Goal: Navigation & Orientation: Find specific page/section

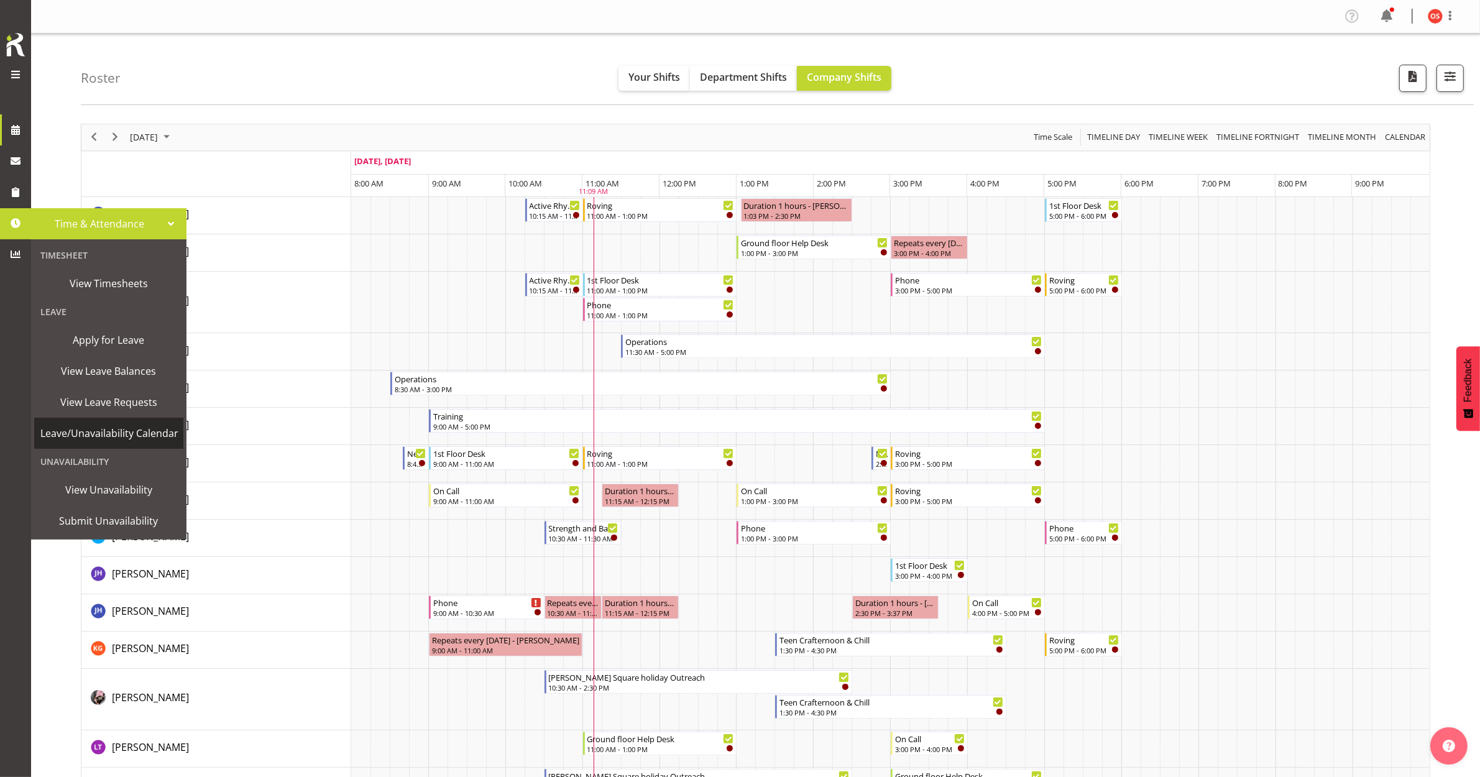
click at [75, 433] on span "Leave/Unavailability Calendar" at bounding box center [109, 433] width 138 height 19
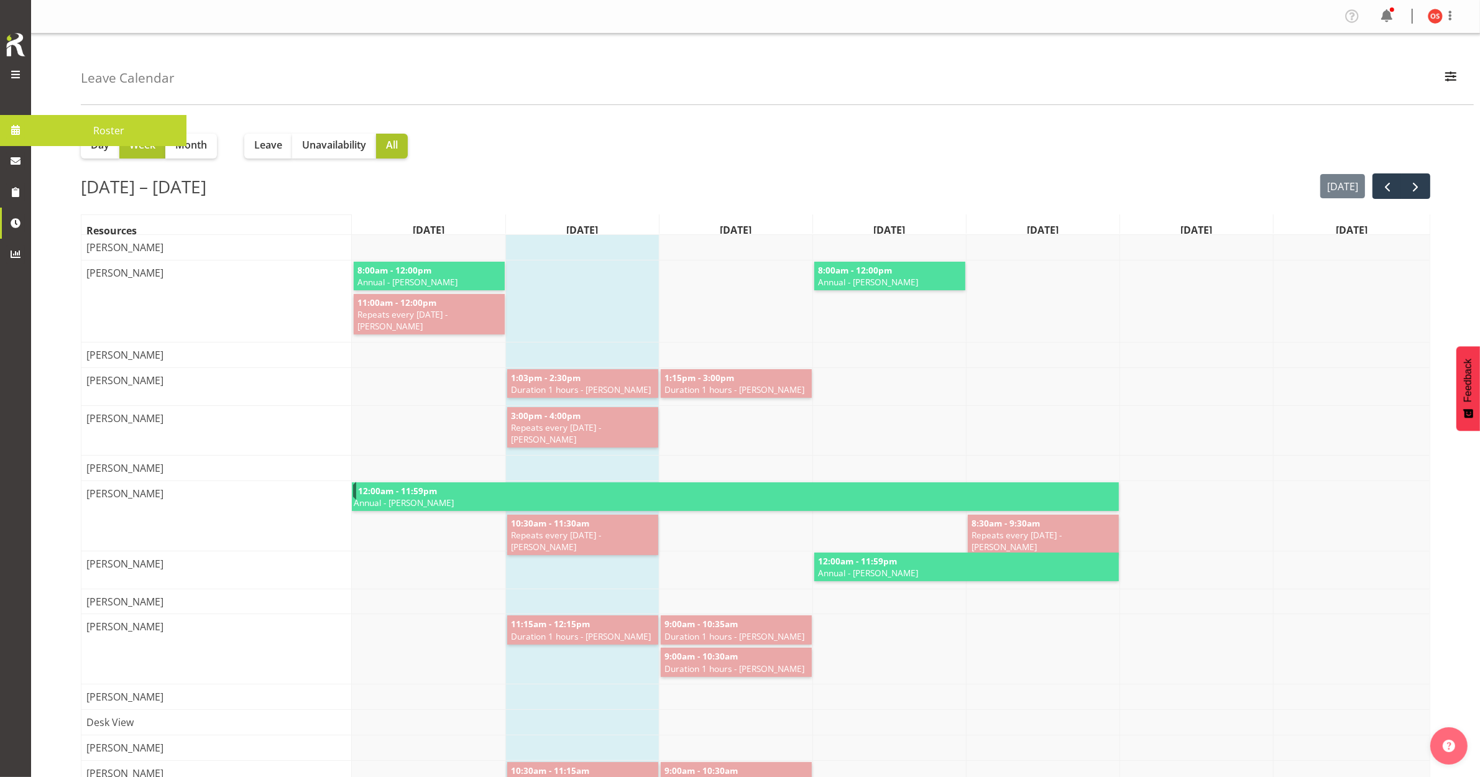
click at [24, 132] on span at bounding box center [15, 130] width 19 height 19
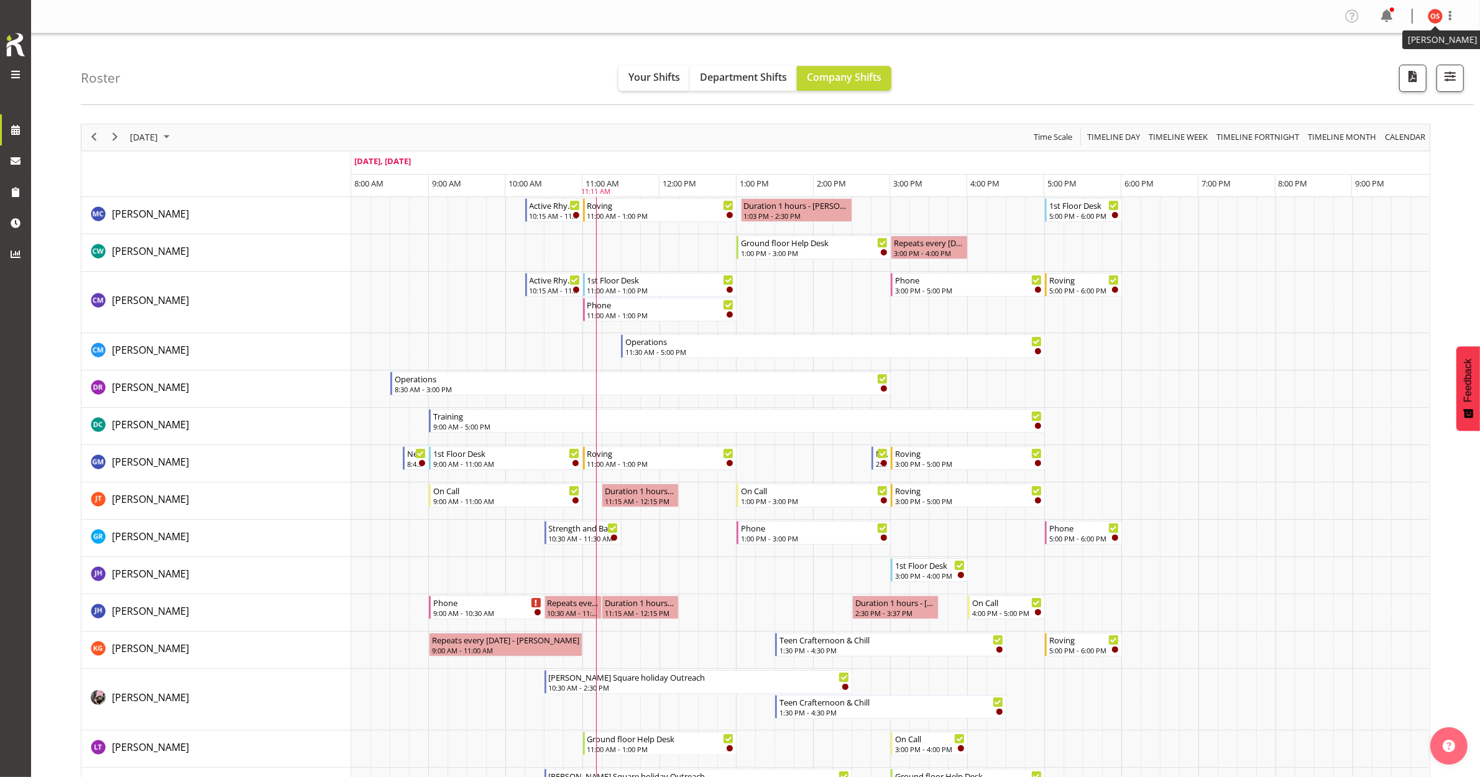
click at [1436, 19] on img at bounding box center [1435, 16] width 15 height 15
click at [1172, 79] on div "Roster Your Shifts Department Shifts Company Shifts All Locations Clear Bluff L…" at bounding box center [777, 70] width 1393 height 72
click at [20, 135] on span at bounding box center [15, 130] width 19 height 19
click at [1251, 142] on span "Timeline Fortnight" at bounding box center [1258, 137] width 85 height 16
click at [0, 0] on div "Timeline Day of September 23, 2025" at bounding box center [0, 0] width 0 height 0
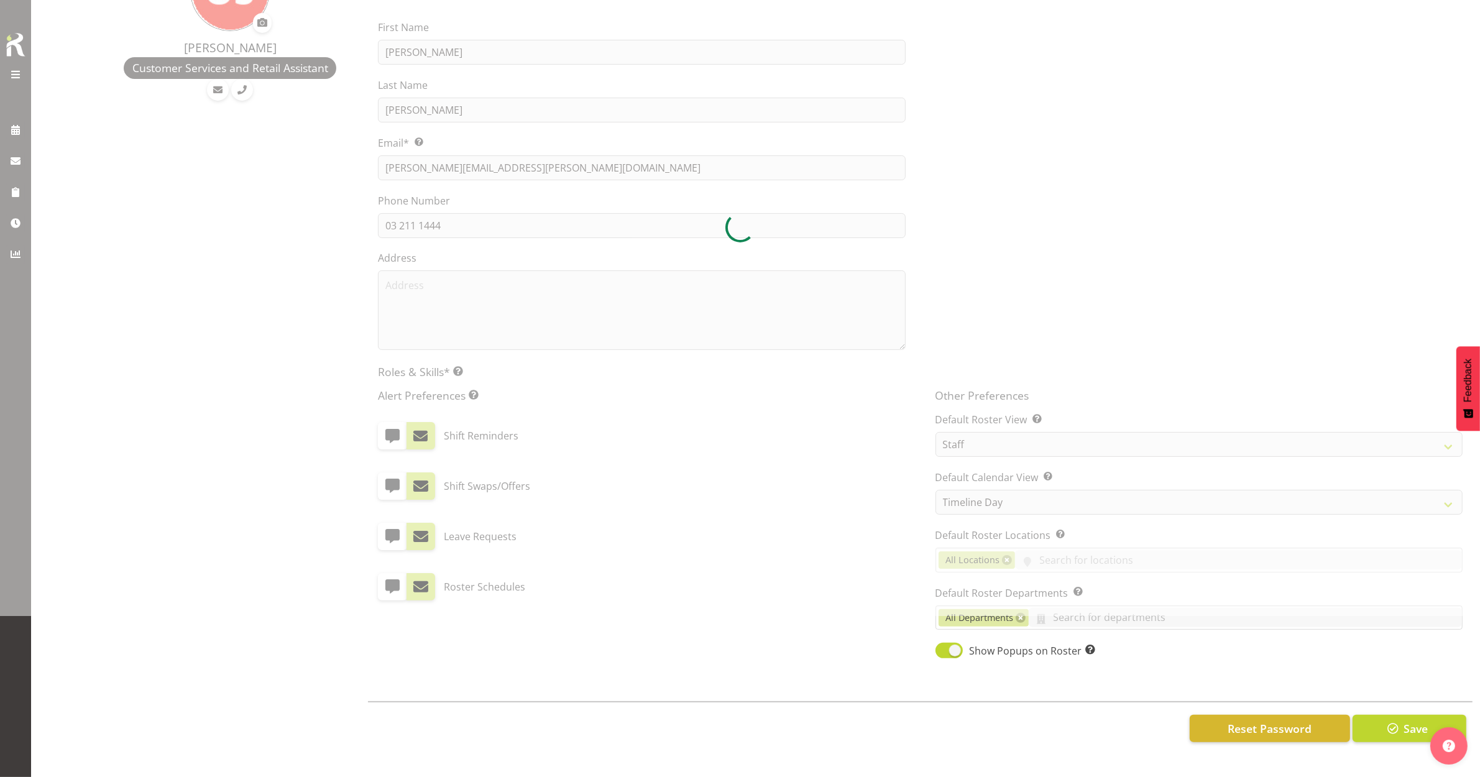
scroll to position [157, 0]
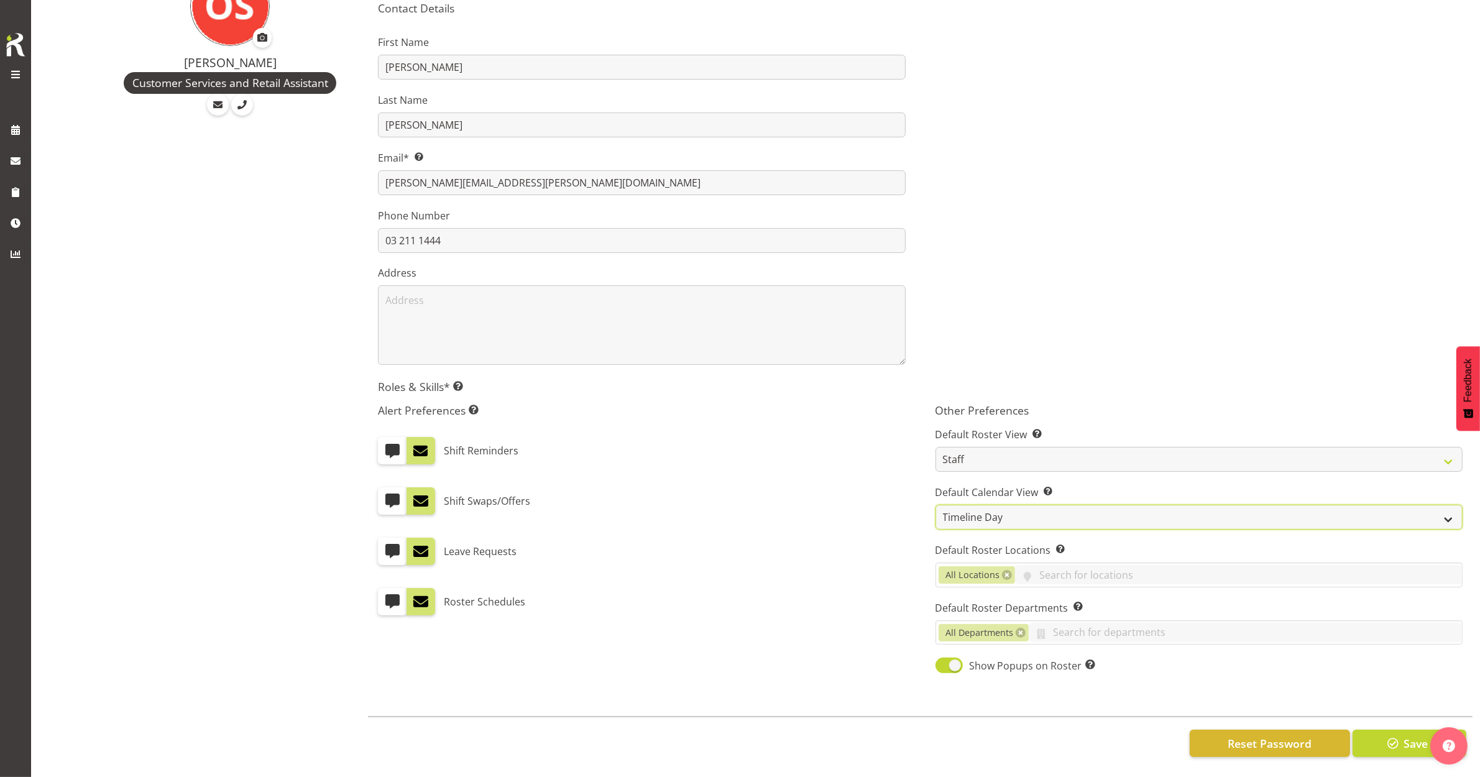
click at [1111, 505] on select "Day Timeline Day Week (current default) Timeline Week Fortnight Month Calendar" at bounding box center [1199, 517] width 527 height 25
select select "TimelineWeek"
click at [936, 505] on select "Day Timeline Day Week (current default) Timeline Week Fortnight Month Calendar" at bounding box center [1199, 517] width 527 height 25
click at [1391, 736] on span "button" at bounding box center [1393, 744] width 16 height 16
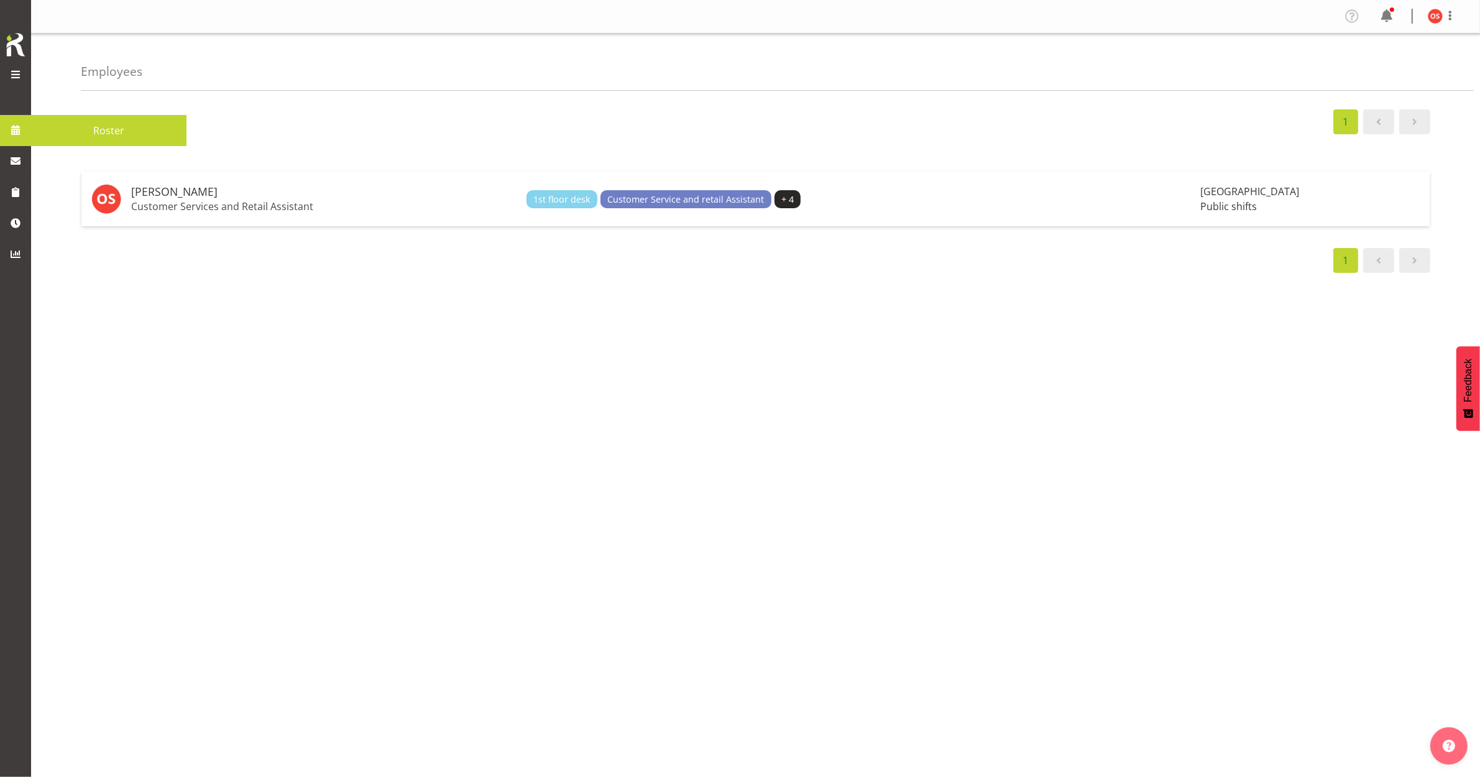
click at [14, 139] on span at bounding box center [15, 130] width 19 height 19
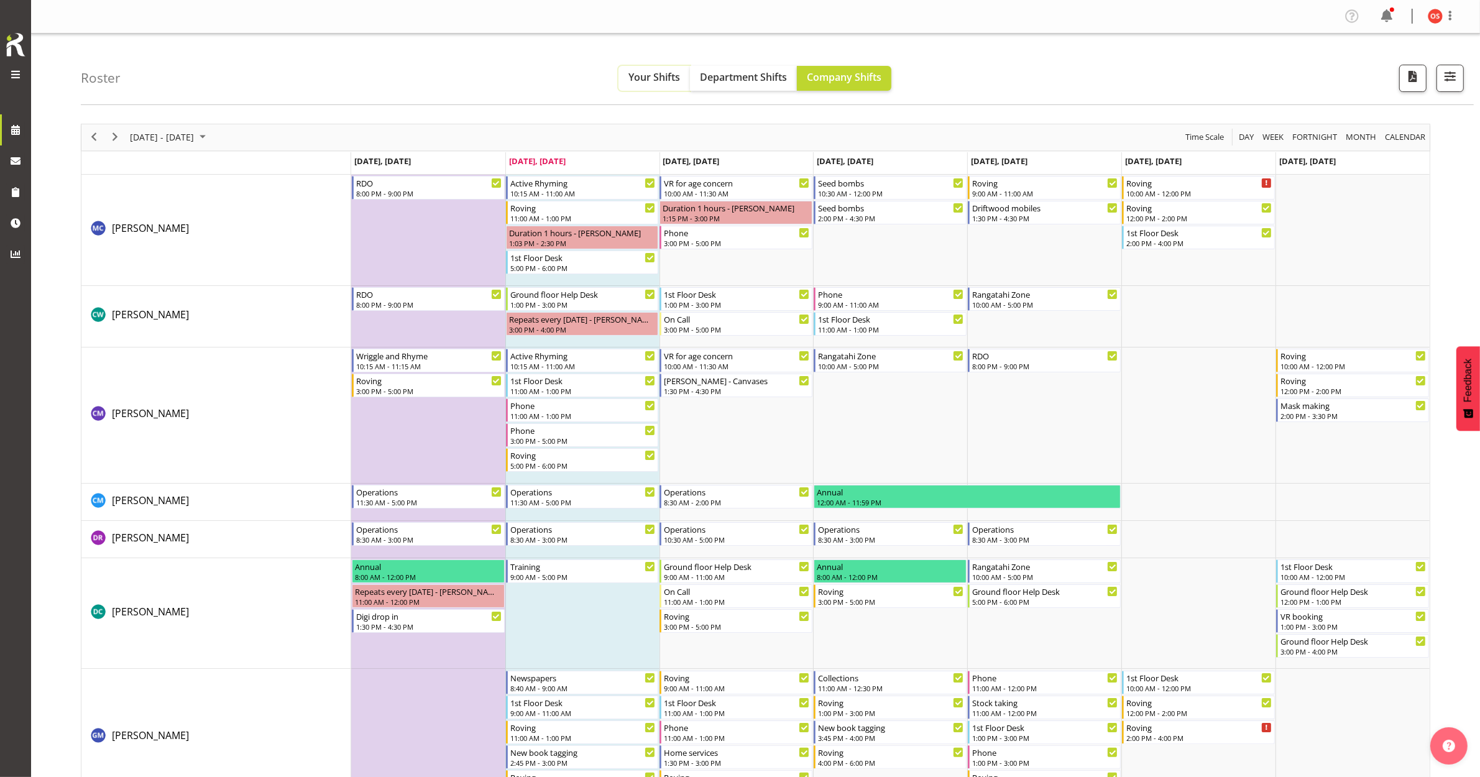
click at [658, 78] on span "Your Shifts" at bounding box center [655, 77] width 52 height 14
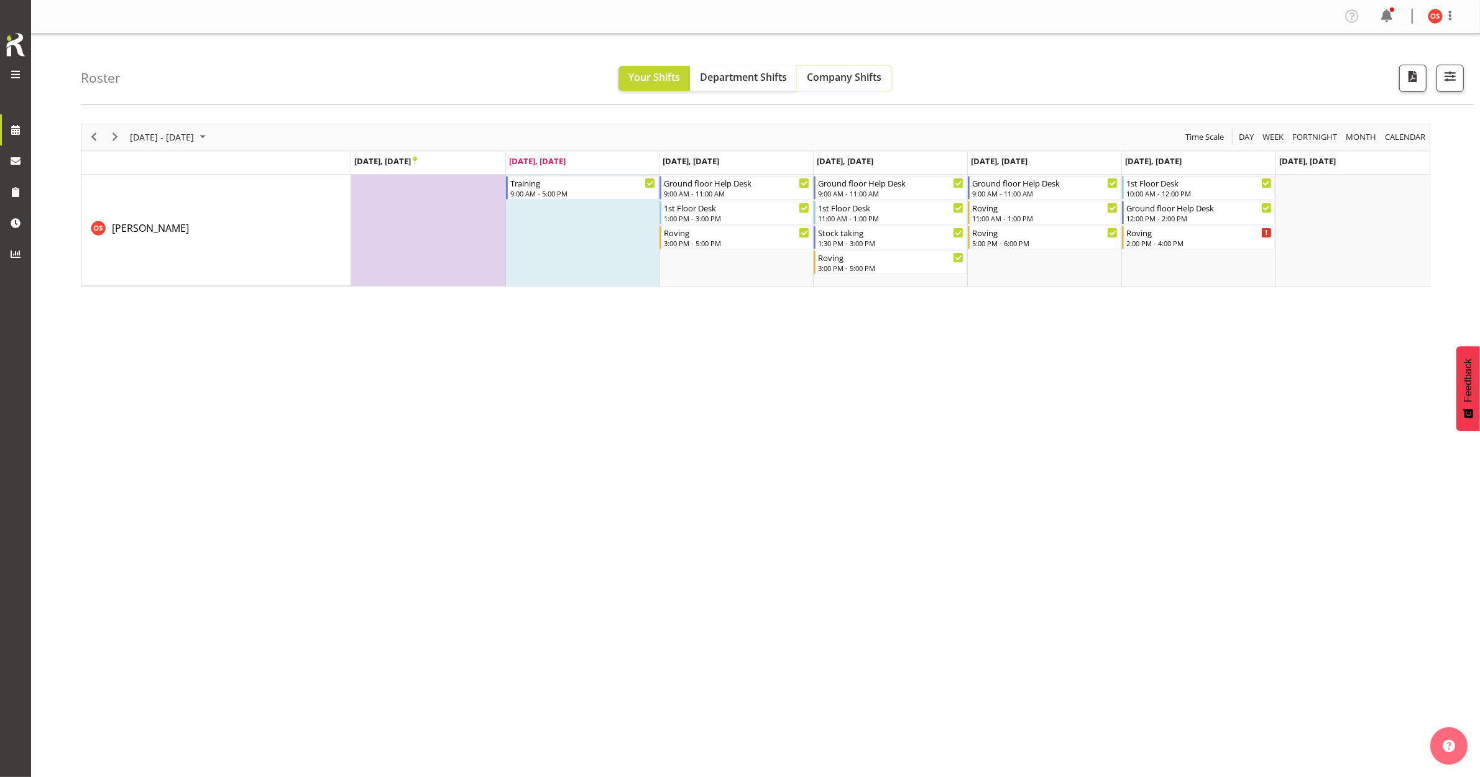
click at [874, 76] on span "Company Shifts" at bounding box center [844, 77] width 75 height 14
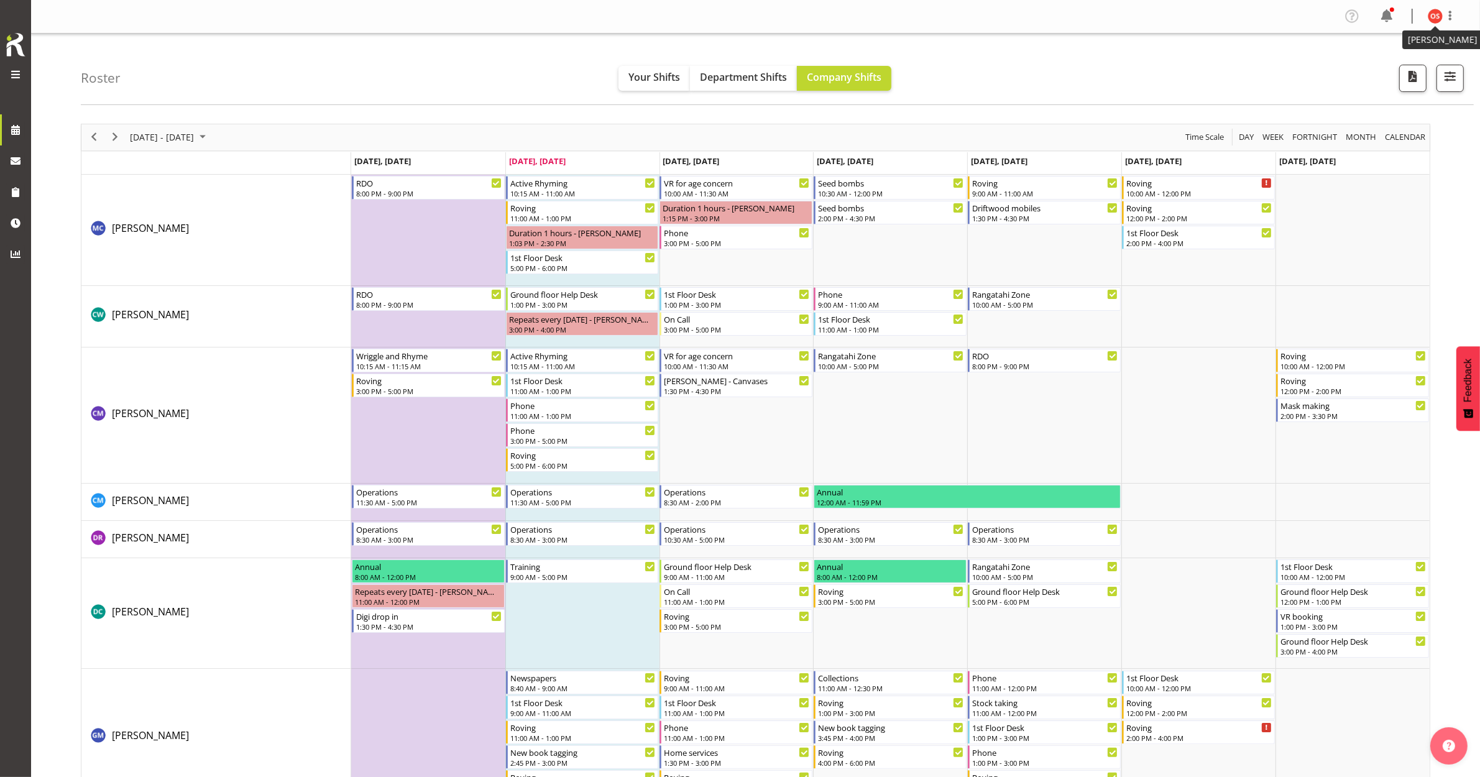
click at [1432, 17] on img at bounding box center [1435, 16] width 15 height 15
click at [1390, 63] on link "Log Out" at bounding box center [1398, 65] width 119 height 22
